Goal: Task Accomplishment & Management: Manage account settings

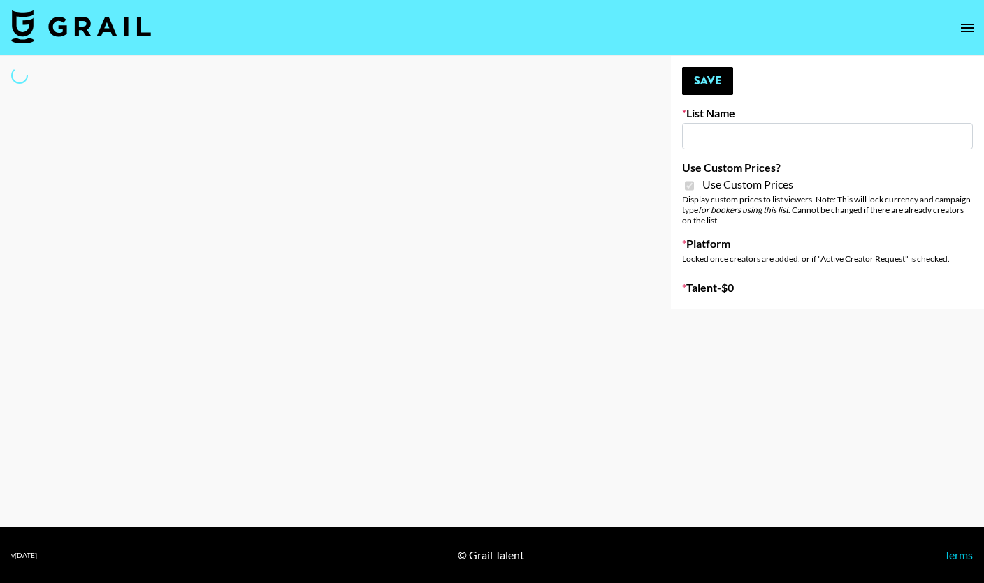
type input "Gfal"
checkbox input "true"
select select "Brand"
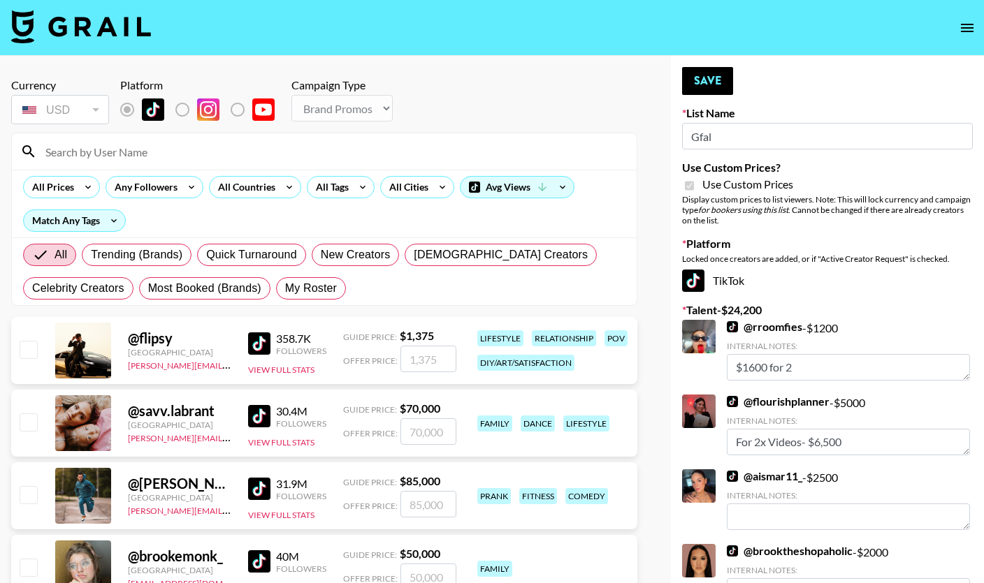
click at [117, 144] on input at bounding box center [332, 151] width 591 height 22
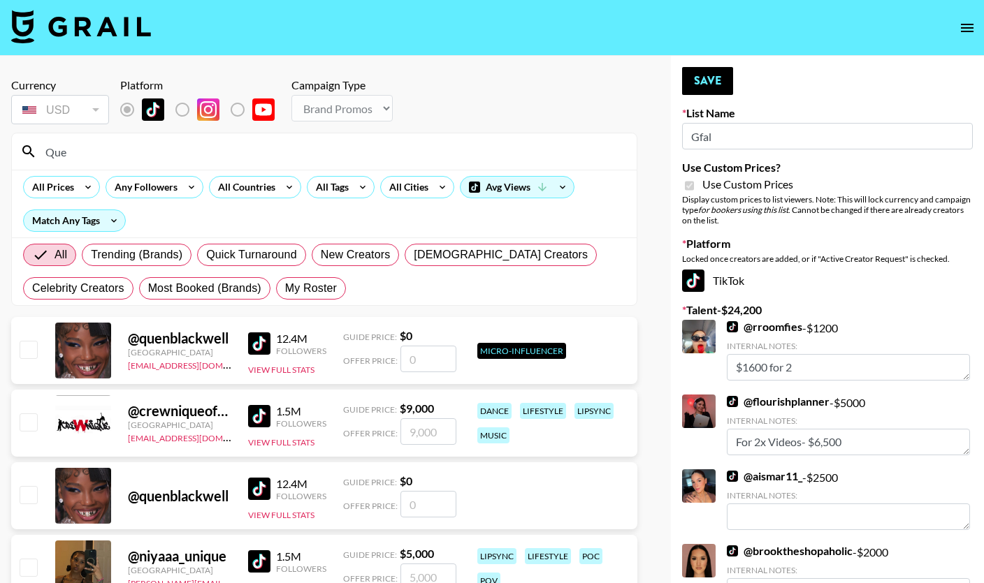
type input "Quee"
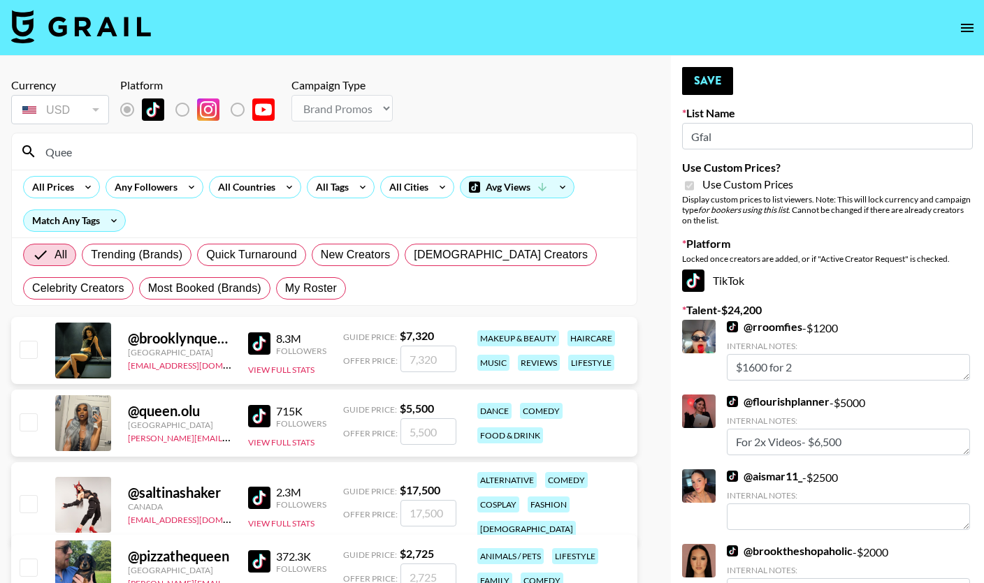
drag, startPoint x: 147, startPoint y: 146, endPoint x: 30, endPoint y: 150, distance: 116.8
click at [30, 150] on div "Quee" at bounding box center [324, 151] width 625 height 36
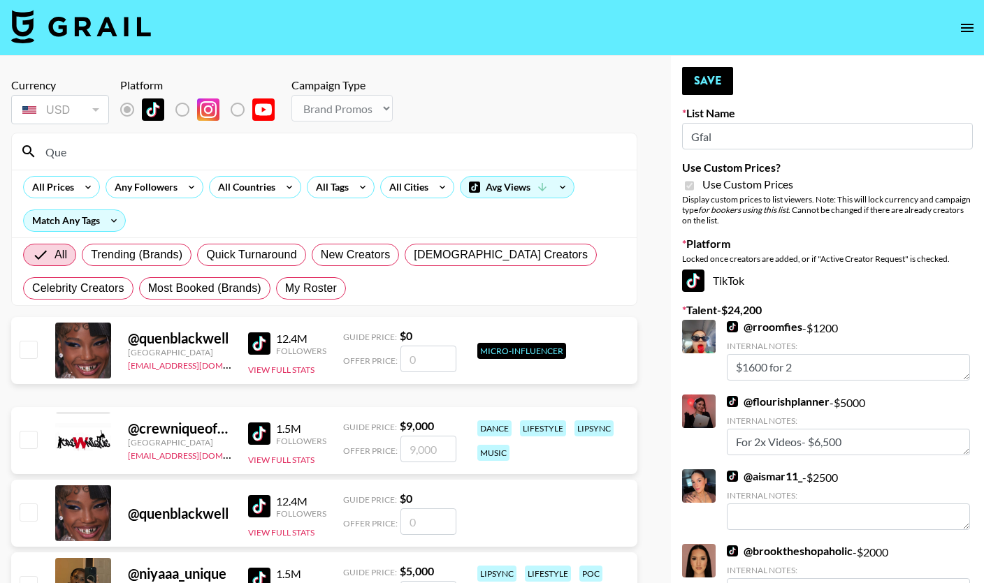
type input "Quee"
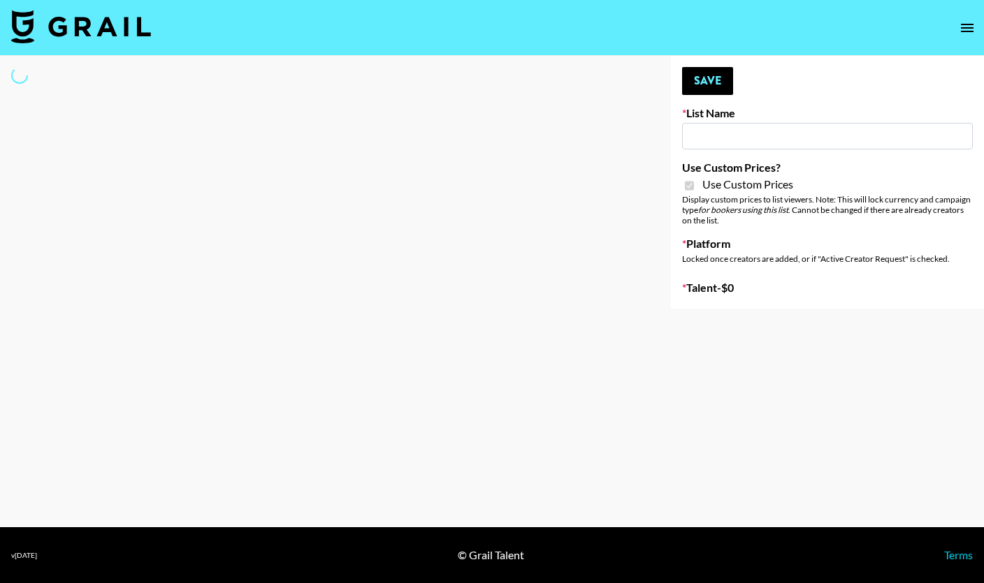
type input "Gfal"
checkbox input "true"
select select "Brand"
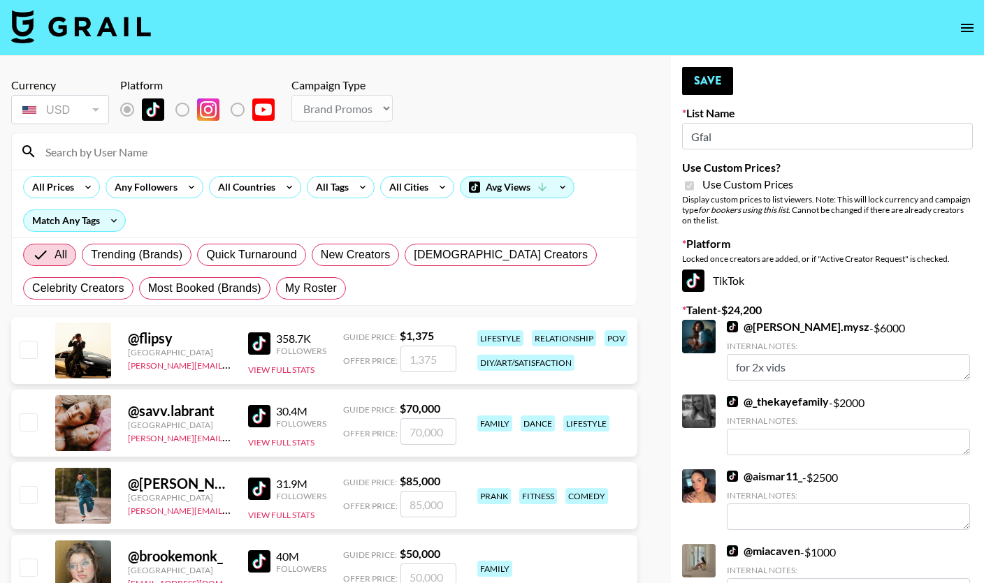
click at [125, 156] on input at bounding box center [332, 151] width 591 height 22
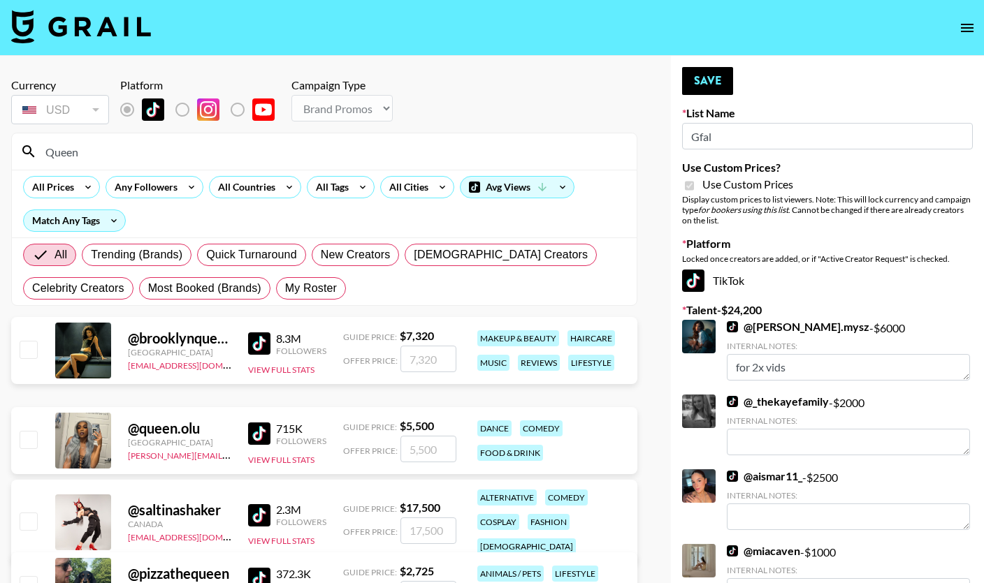
type input "Queen"
click at [27, 347] on input "checkbox" at bounding box center [28, 349] width 17 height 17
checkbox input "true"
type input "7320"
click at [713, 85] on button "Save" at bounding box center [707, 81] width 51 height 28
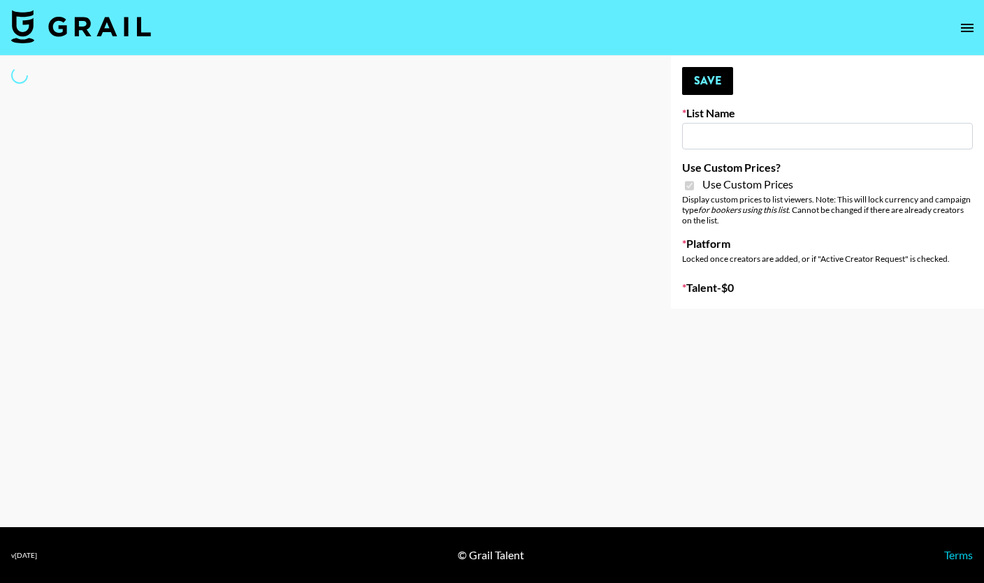
type input "Yumu Skincare"
checkbox input "true"
select select "Brand"
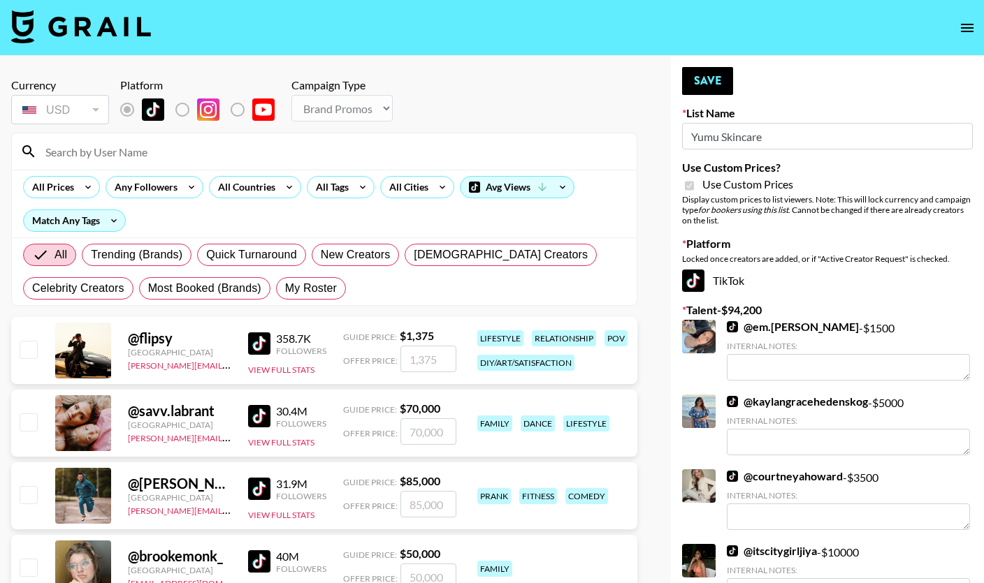
click at [393, 156] on input at bounding box center [332, 151] width 591 height 22
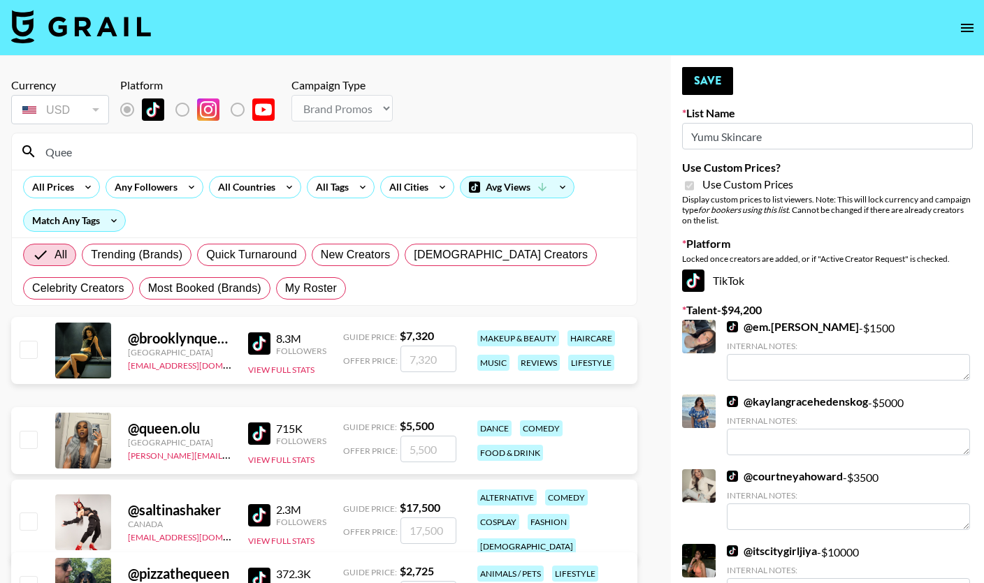
type input "Quee"
click at [31, 354] on input "checkbox" at bounding box center [28, 349] width 17 height 17
checkbox input "true"
type input "7320"
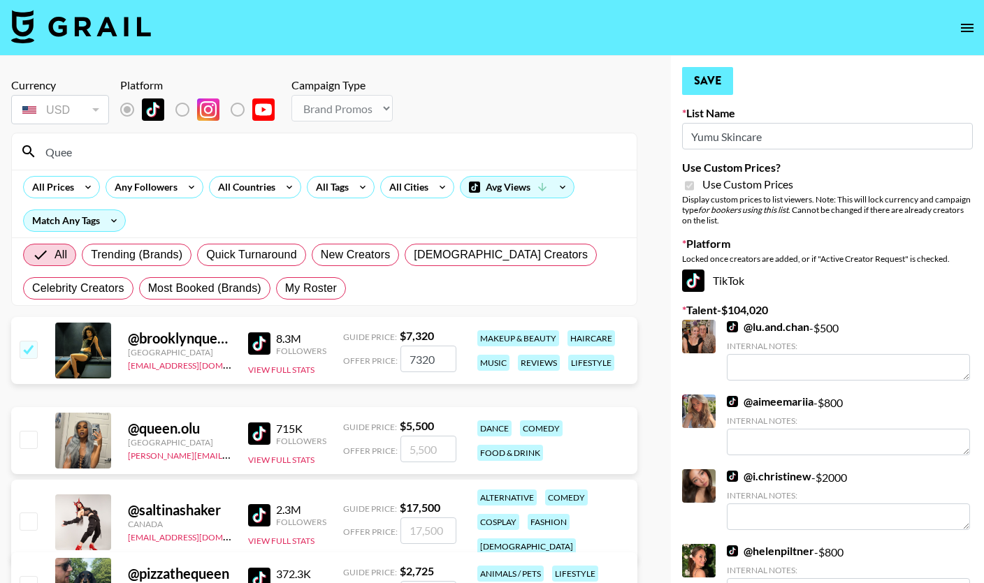
click at [706, 88] on button "Save" at bounding box center [707, 81] width 51 height 28
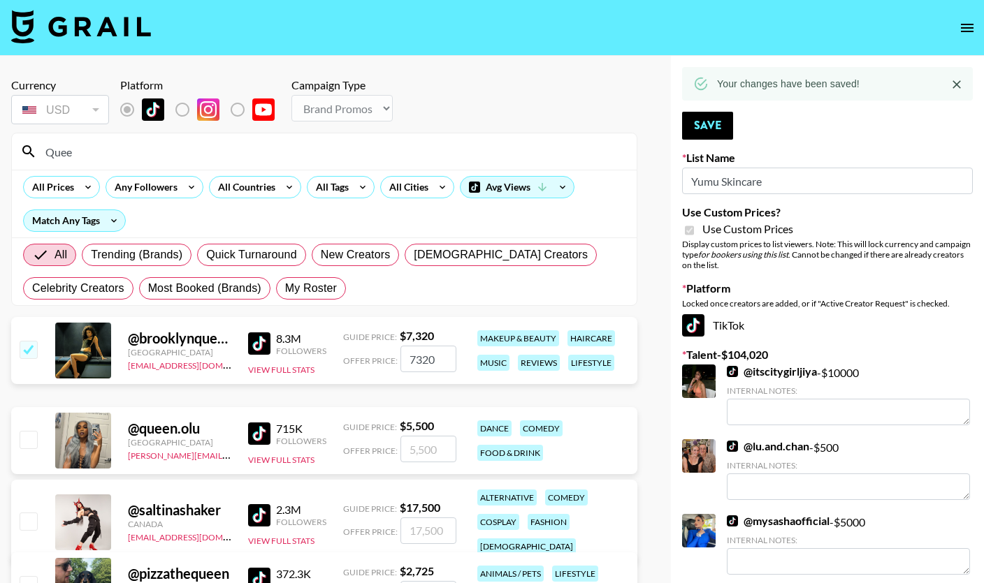
click at [353, 156] on input "Quee" at bounding box center [332, 151] width 591 height 22
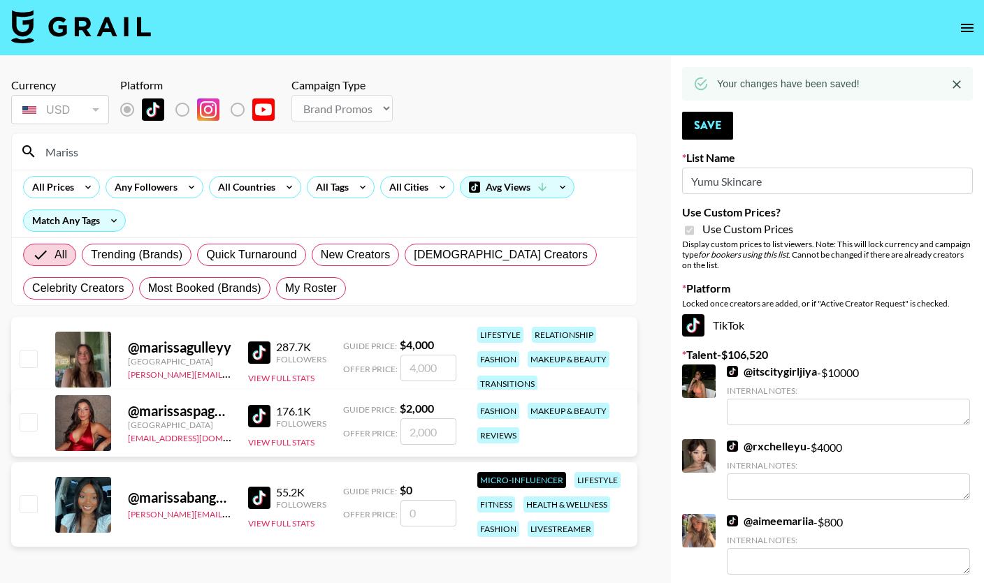
type input "Mariss"
click at [31, 425] on input "checkbox" at bounding box center [28, 422] width 17 height 17
checkbox input "true"
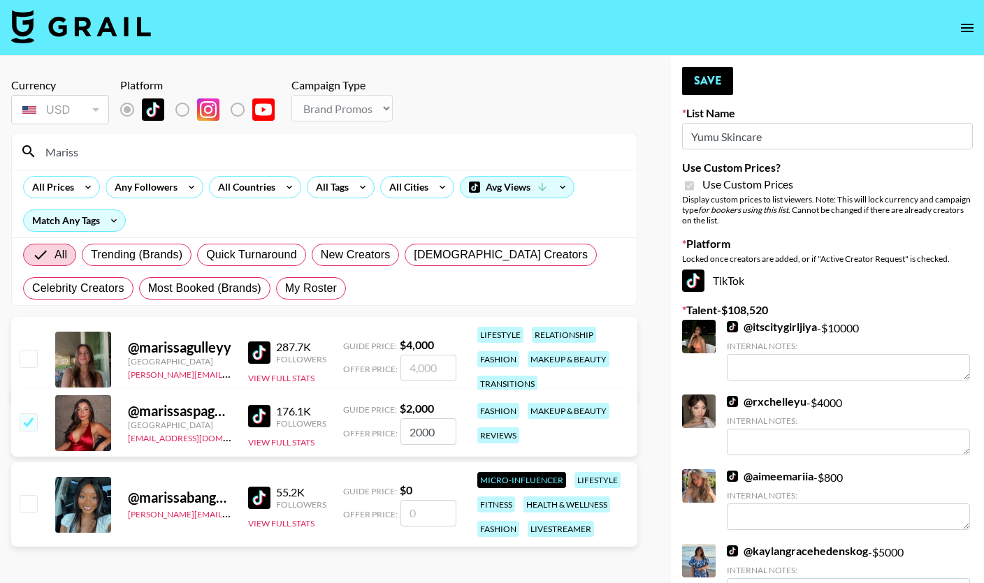
click at [415, 435] on input "2000" at bounding box center [428, 431] width 56 height 27
type input "2500"
click at [705, 81] on button "Save" at bounding box center [707, 81] width 51 height 28
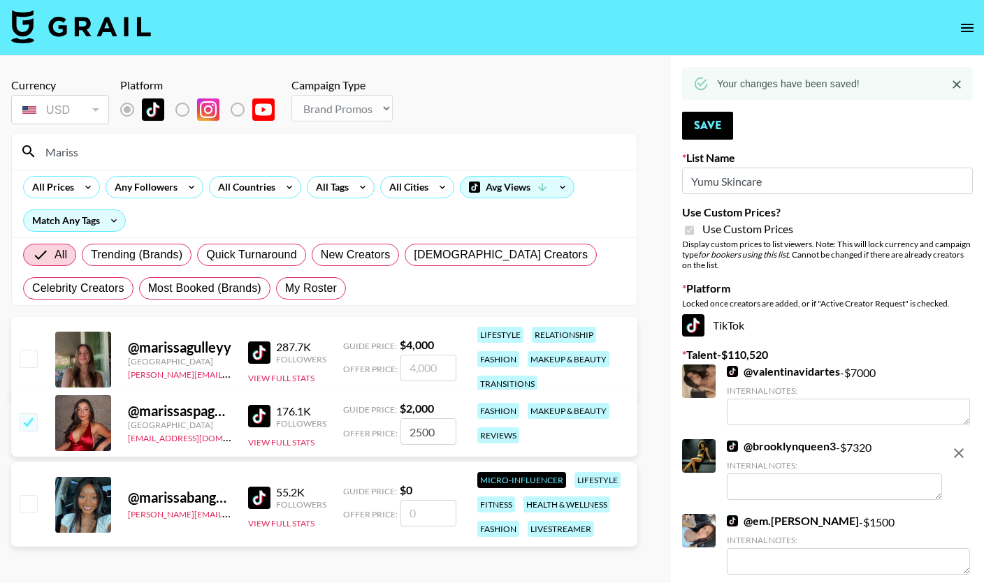
click at [618, 103] on div "Currency USD USD ​ Platform Campaign Type Choose Type... Song Promos Brand Prom…" at bounding box center [324, 102] width 626 height 49
